Goal: Task Accomplishment & Management: Use online tool/utility

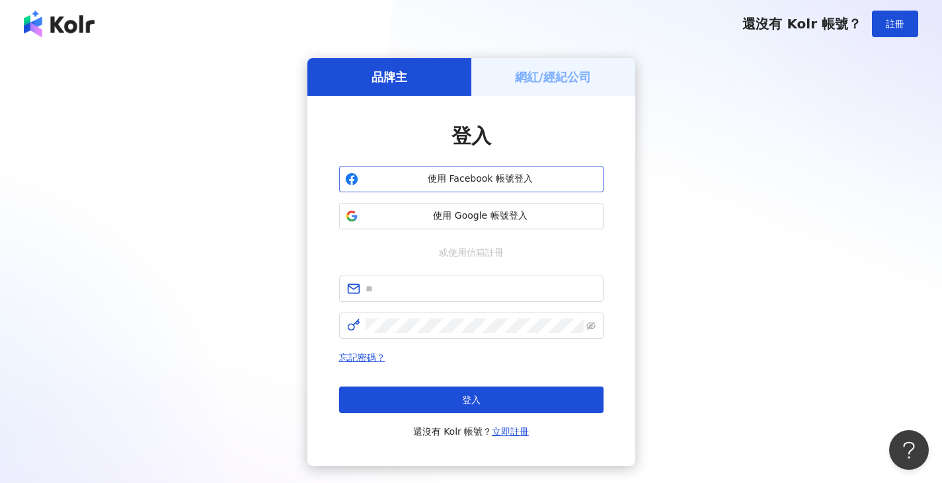
click at [446, 178] on span "使用 Facebook 帳號登入" at bounding box center [481, 179] width 234 height 13
click at [570, 71] on h5 "網紅/經紀公司" at bounding box center [553, 77] width 76 height 17
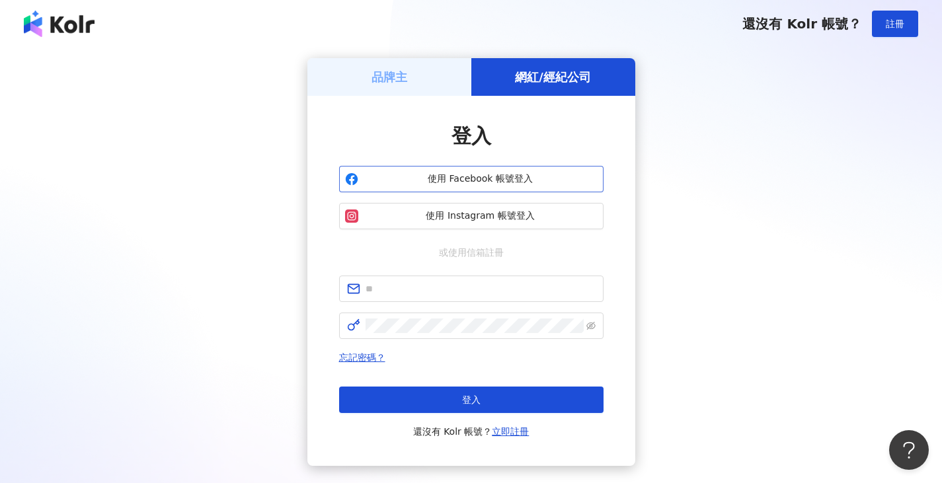
click at [461, 181] on span "使用 Facebook 帳號登入" at bounding box center [481, 179] width 234 height 13
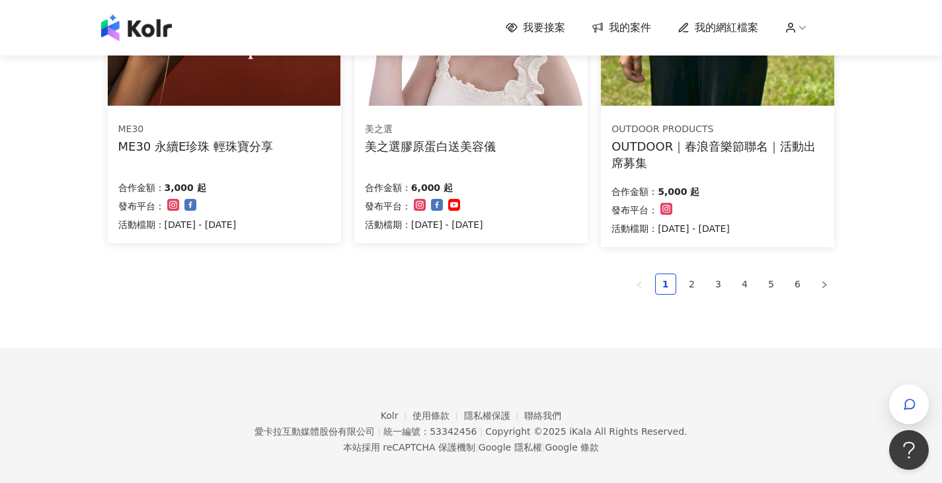
scroll to position [793, 0]
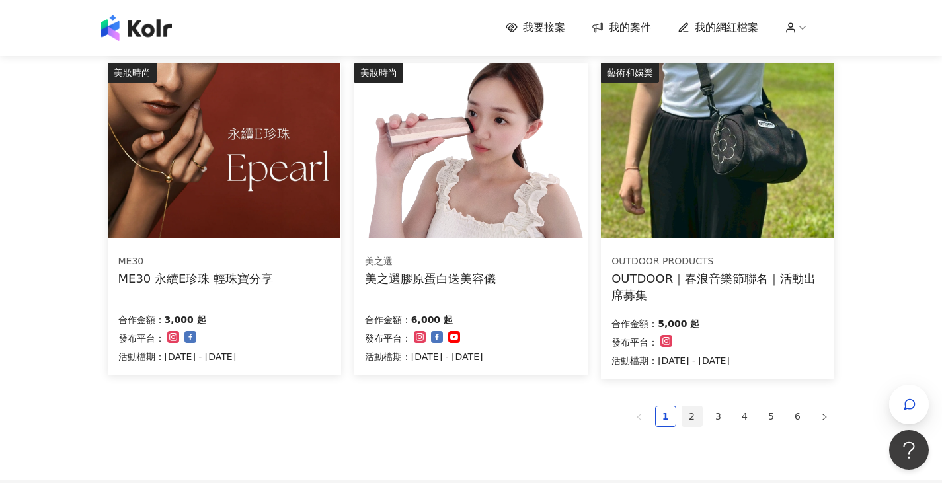
click at [696, 417] on link "2" at bounding box center [692, 417] width 20 height 20
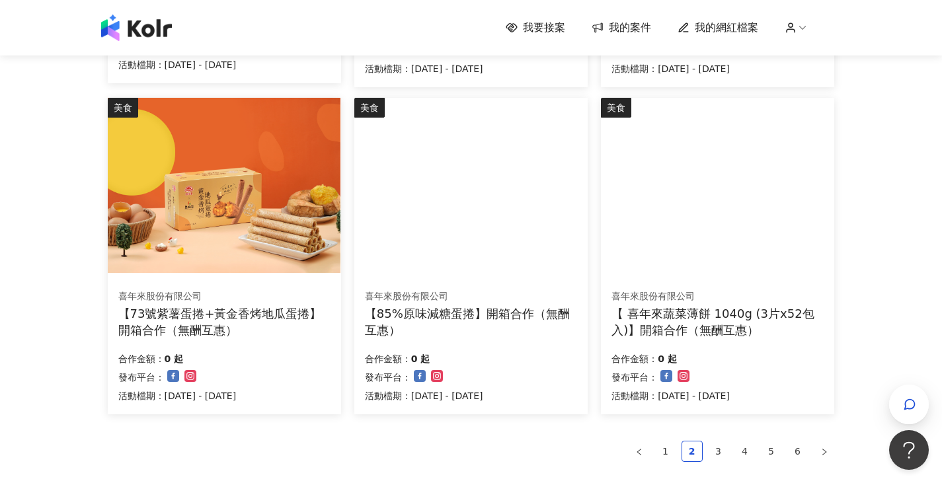
scroll to position [727, 0]
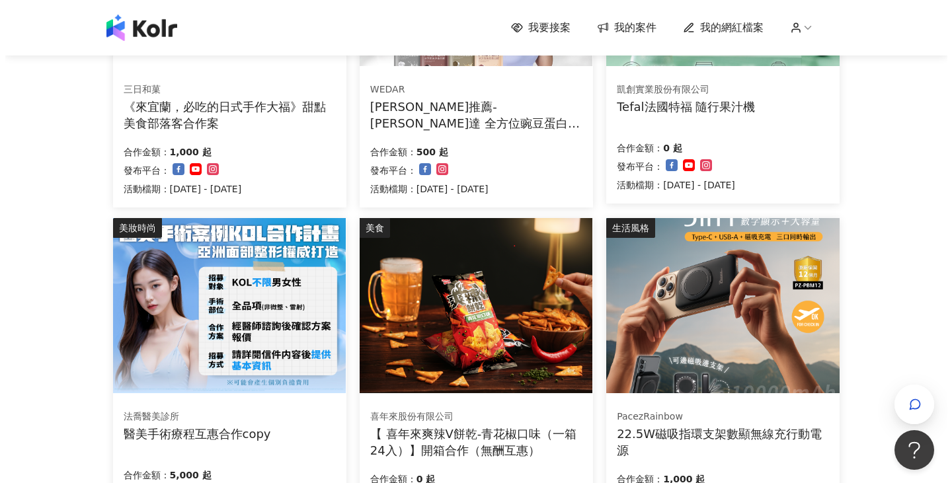
scroll to position [66, 0]
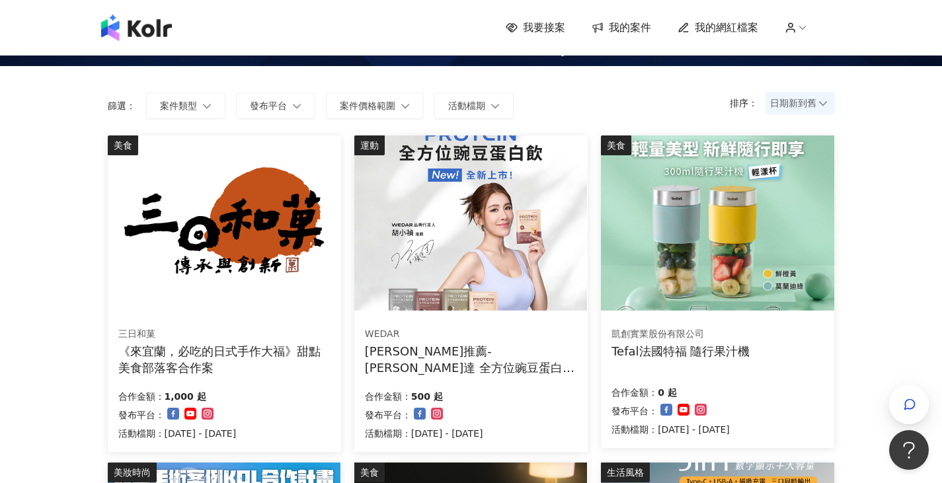
click at [515, 234] on img at bounding box center [470, 223] width 233 height 175
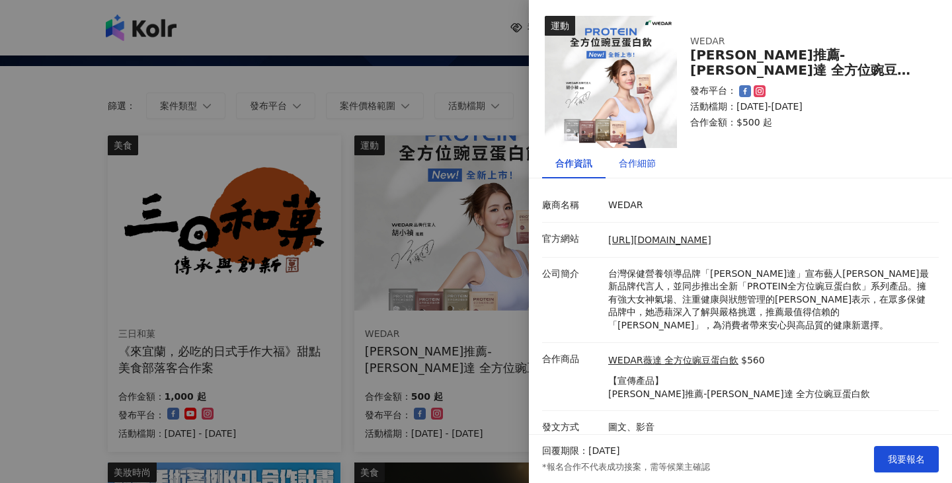
click at [643, 167] on div "合作細節" at bounding box center [637, 163] width 37 height 15
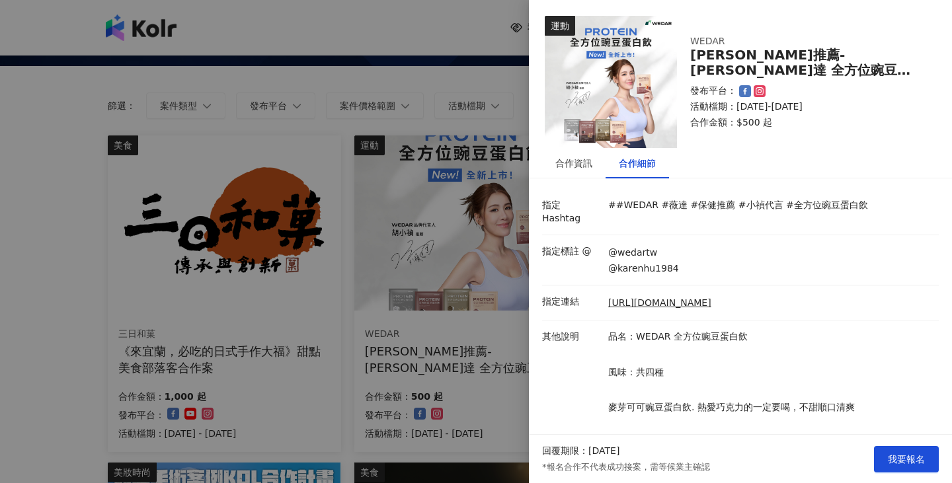
click at [591, 118] on img at bounding box center [611, 82] width 132 height 132
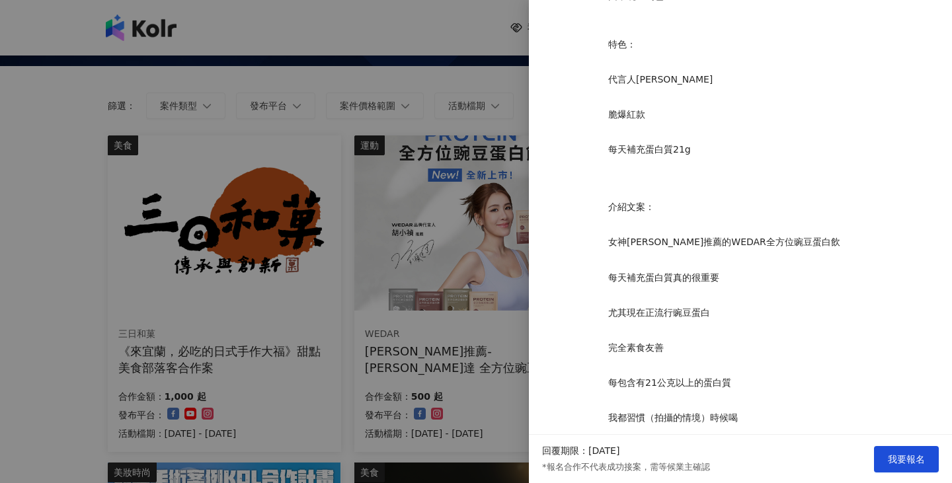
scroll to position [595, 0]
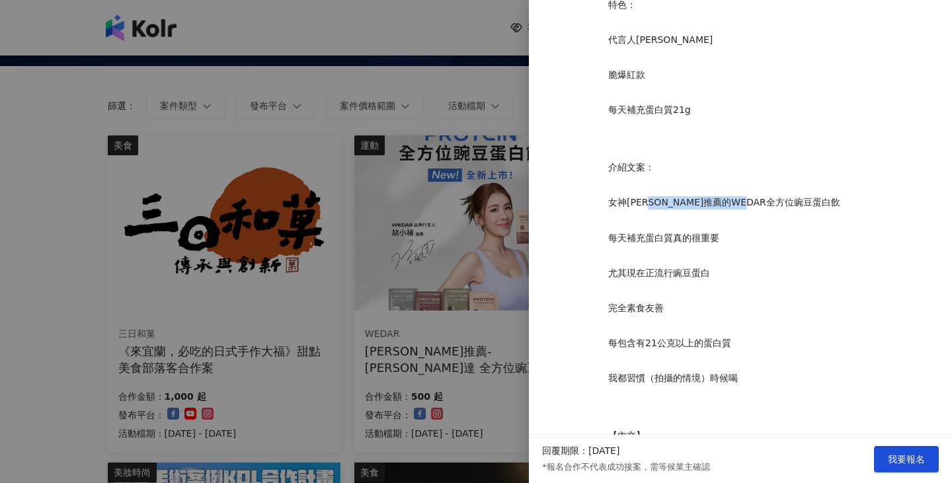
drag, startPoint x: 776, startPoint y: 201, endPoint x: 666, endPoint y: 203, distance: 110.4
click at [666, 203] on p "女神[PERSON_NAME]推薦的WEDAR全方位豌豆蛋白飲" at bounding box center [770, 202] width 324 height 13
